Goal: Find specific page/section: Find specific page/section

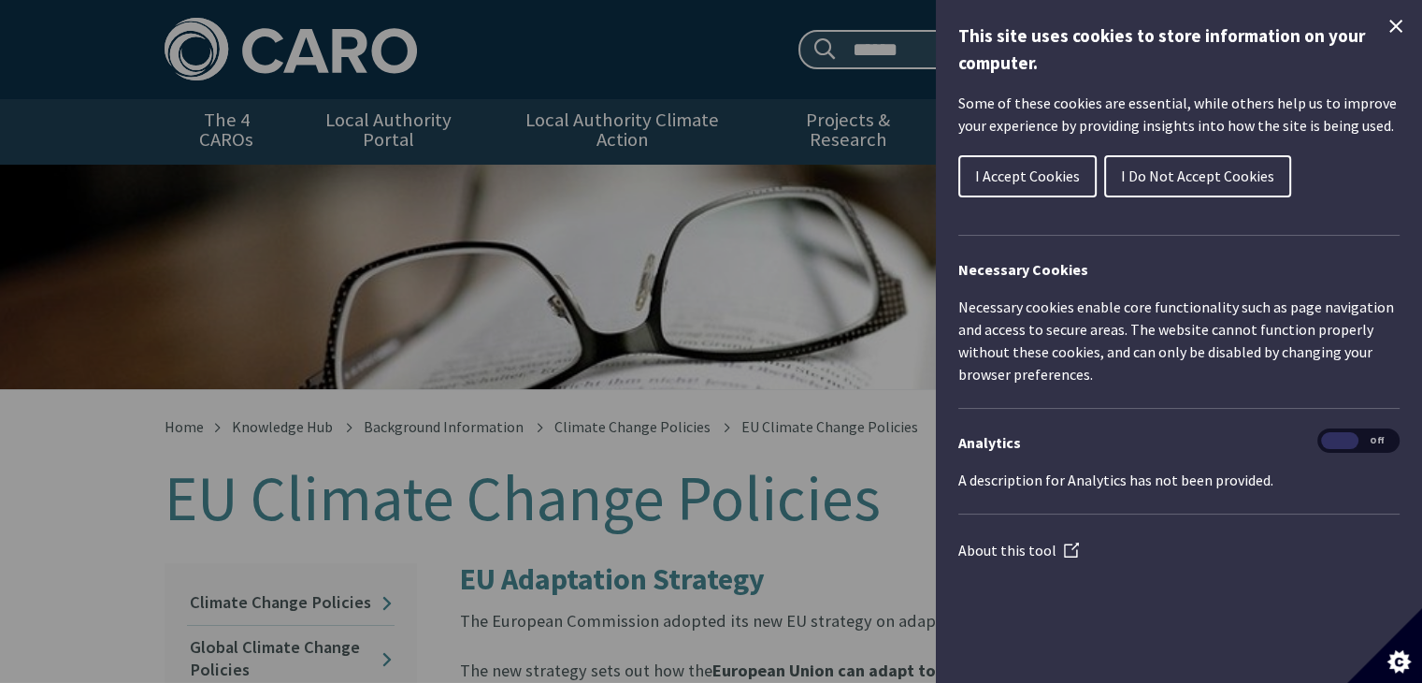
click at [1399, 26] on icon "Close Cookie Control" at bounding box center [1396, 26] width 22 height 22
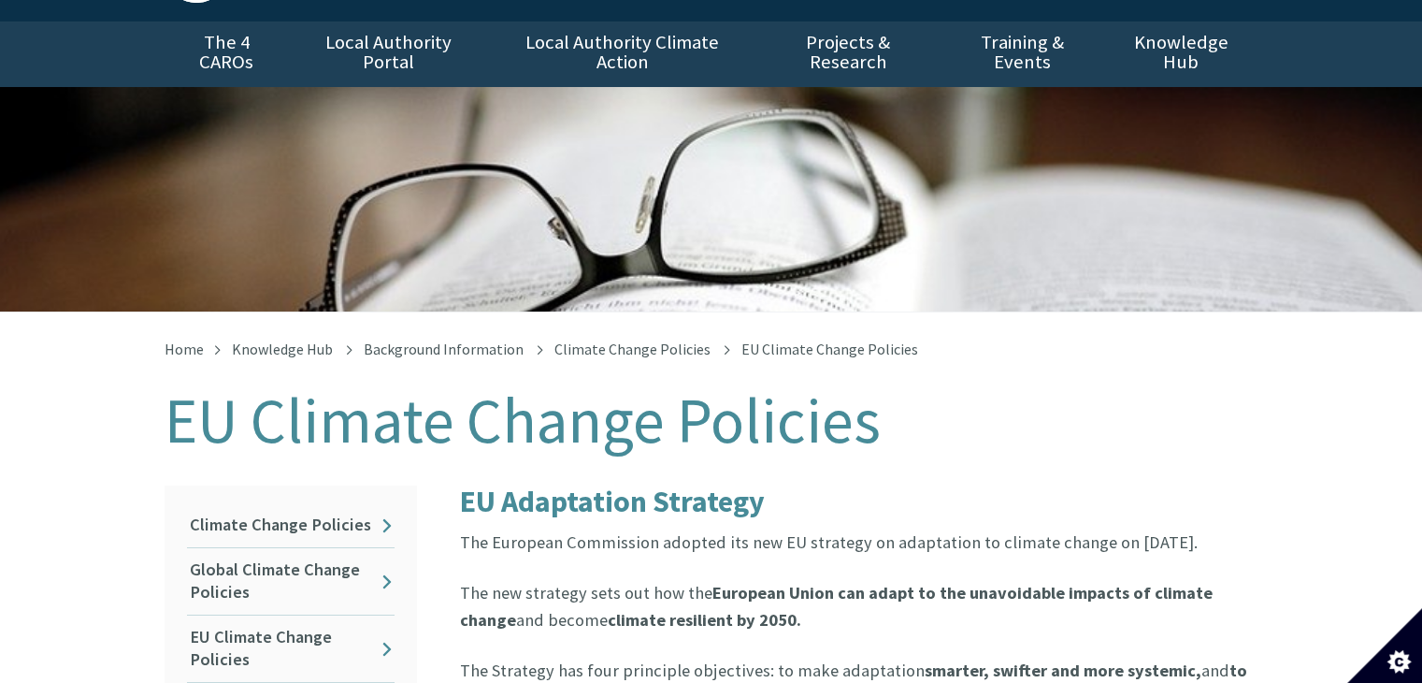
scroll to position [187, 0]
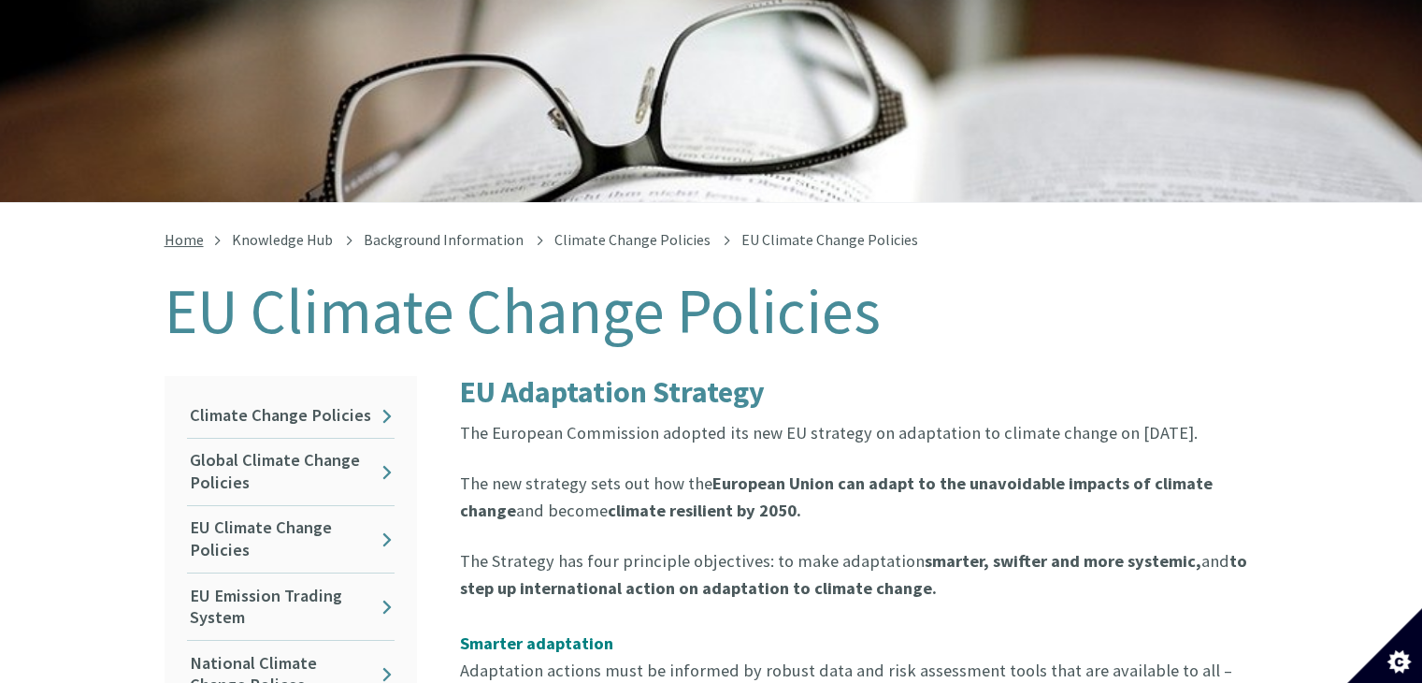
click at [179, 230] on link "Home" at bounding box center [184, 239] width 39 height 19
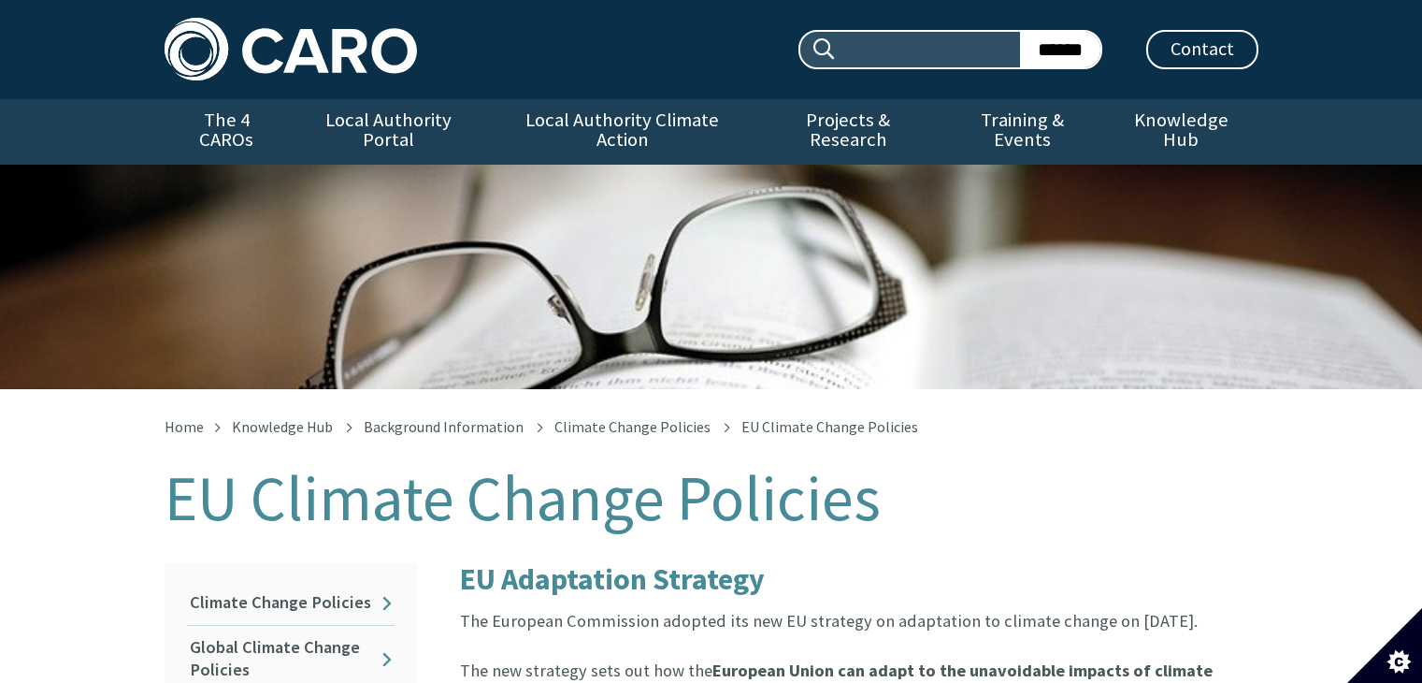
scroll to position [187, 0]
